Goal: Check status: Check status

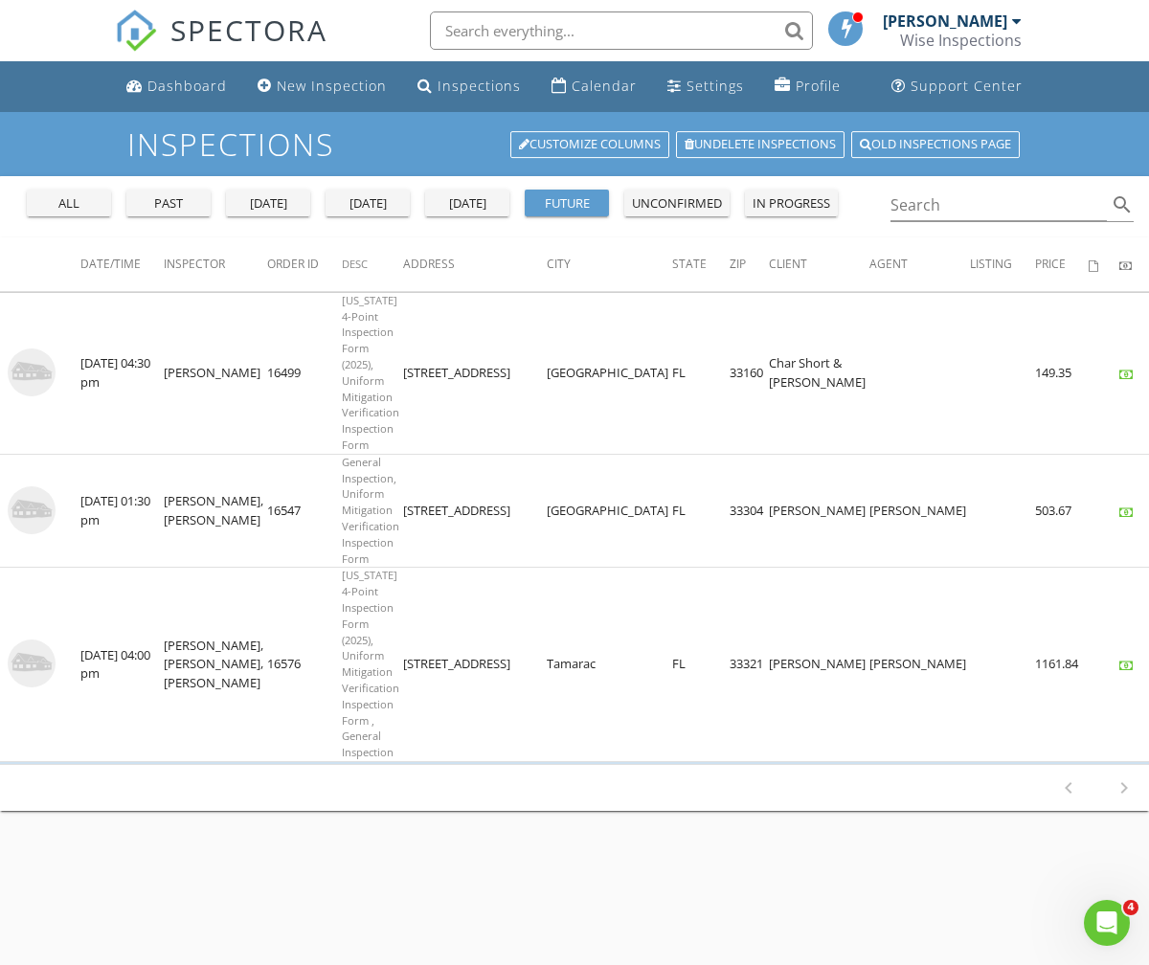
click at [373, 194] on div "[DATE]" at bounding box center [367, 203] width 69 height 19
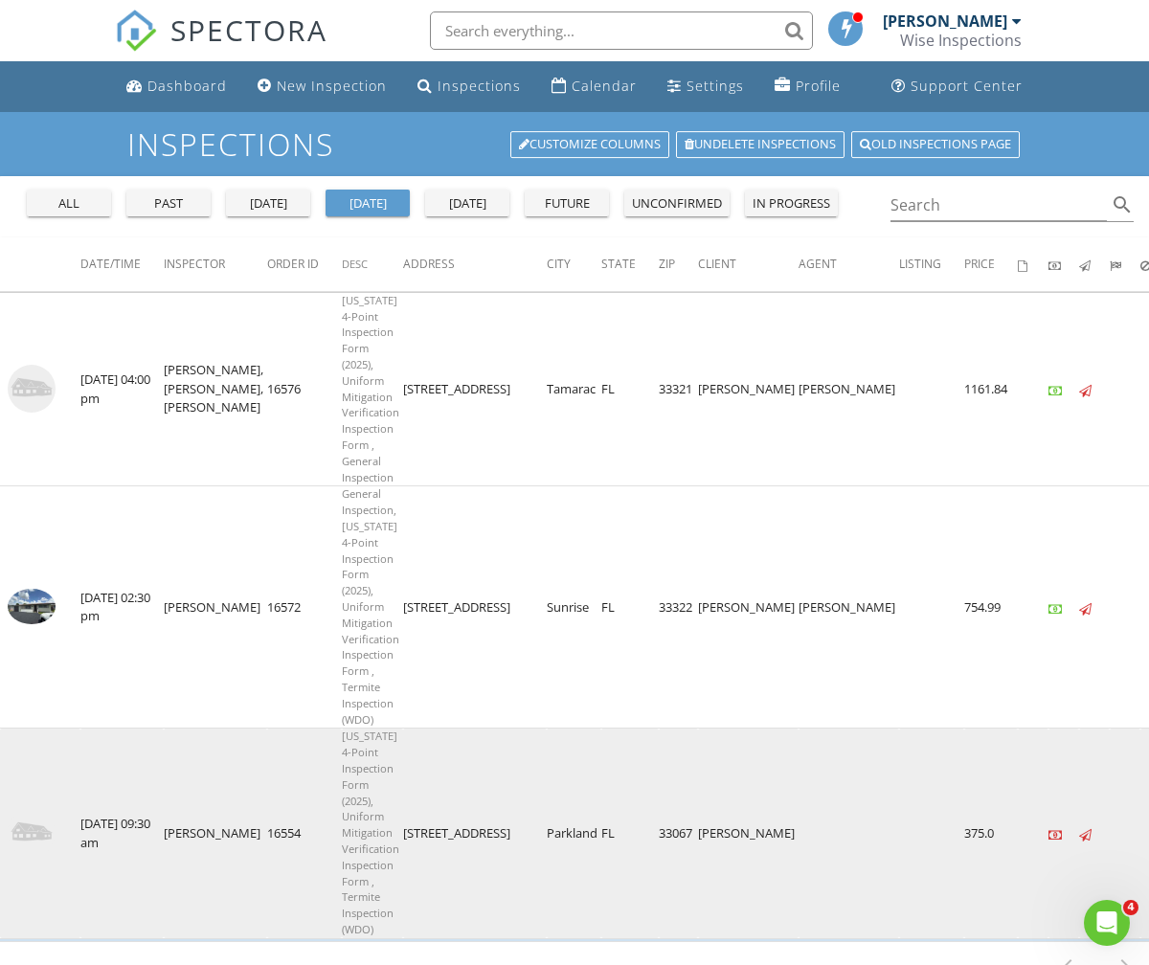
click at [27, 831] on img at bounding box center [32, 833] width 48 height 48
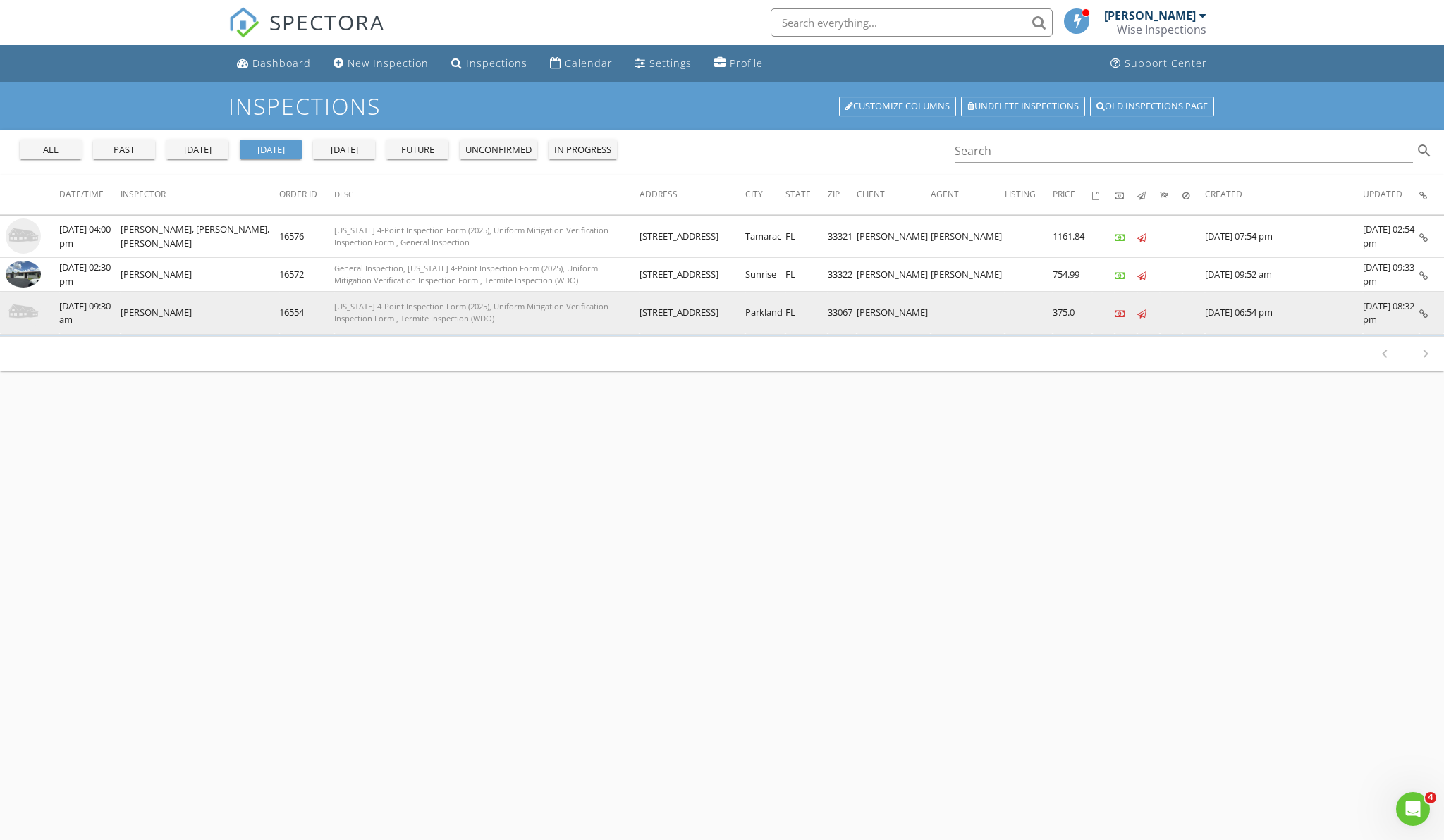
click at [18, 313] on img at bounding box center [24, 312] width 35 height 35
click at [19, 298] on img at bounding box center [24, 312] width 35 height 35
click at [26, 322] on img at bounding box center [24, 312] width 35 height 35
click at [19, 318] on img at bounding box center [24, 312] width 35 height 35
click at [32, 322] on img at bounding box center [24, 312] width 35 height 35
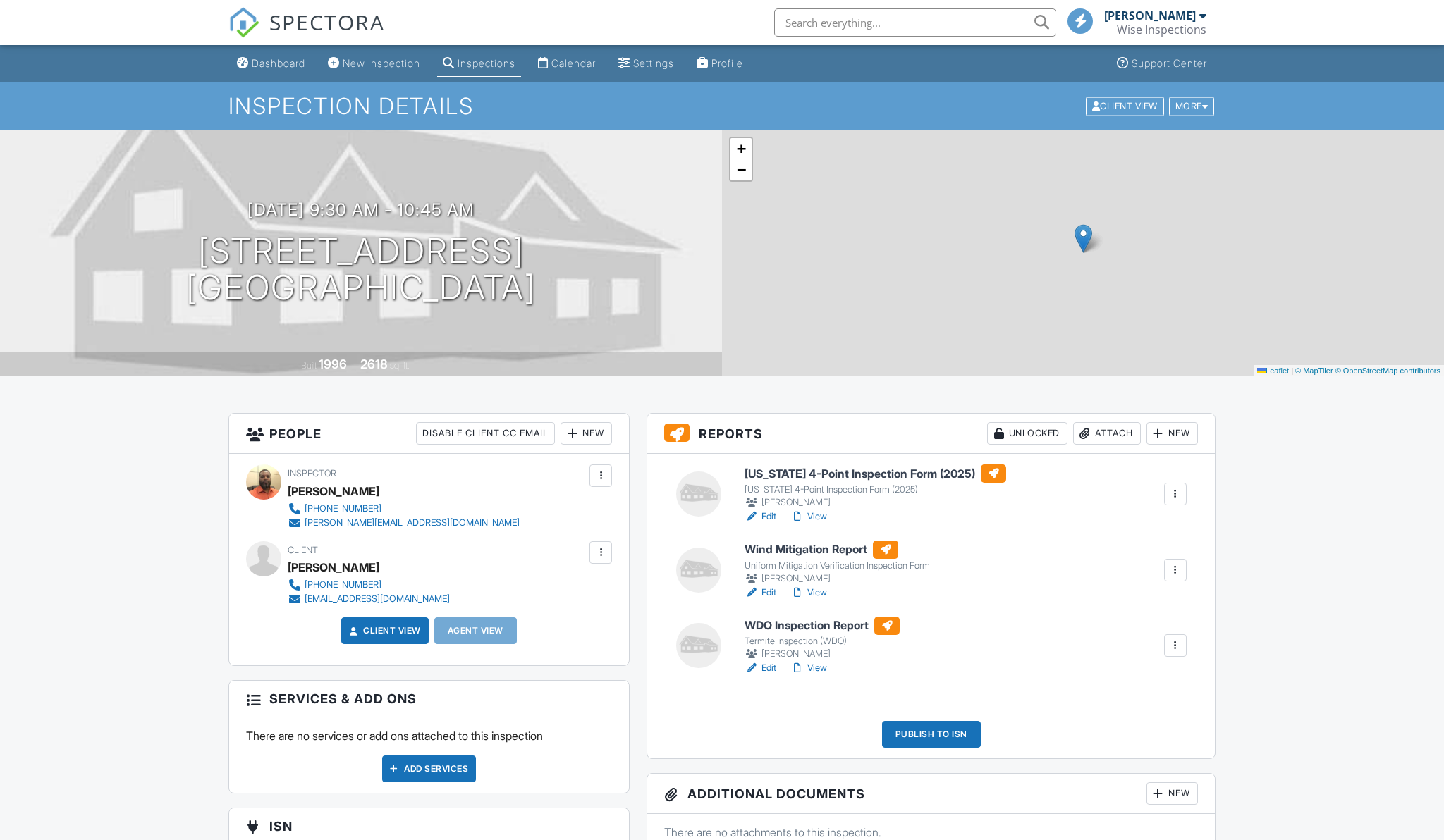
click at [819, 512] on link "View" at bounding box center [809, 516] width 37 height 14
click at [820, 516] on link "View" at bounding box center [809, 516] width 37 height 14
click at [819, 515] on link "View" at bounding box center [809, 515] width 37 height 14
